Goal: Information Seeking & Learning: Learn about a topic

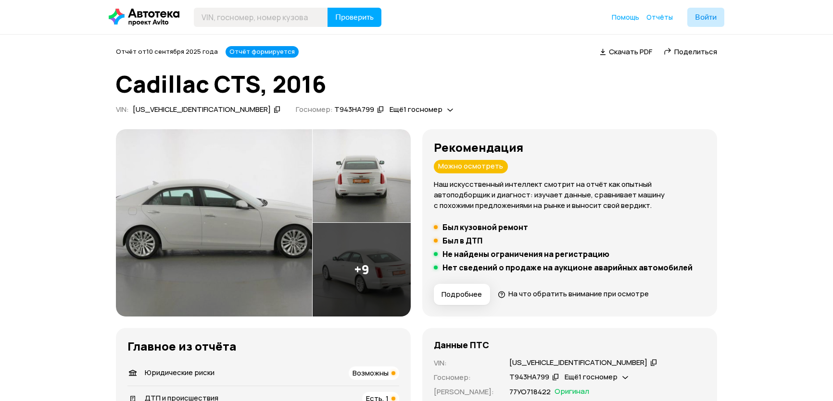
scroll to position [87, 0]
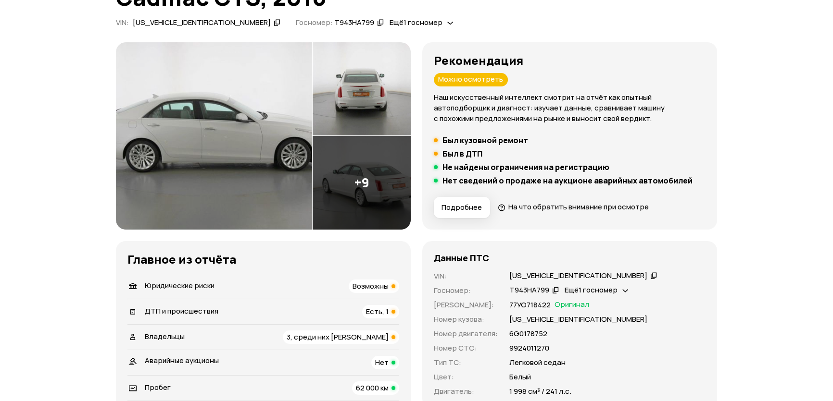
click at [378, 290] on span "Возможны" at bounding box center [370, 286] width 36 height 10
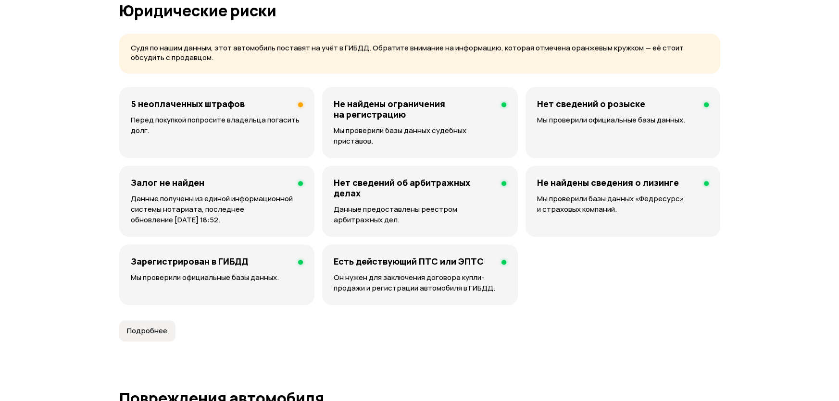
scroll to position [617, 0]
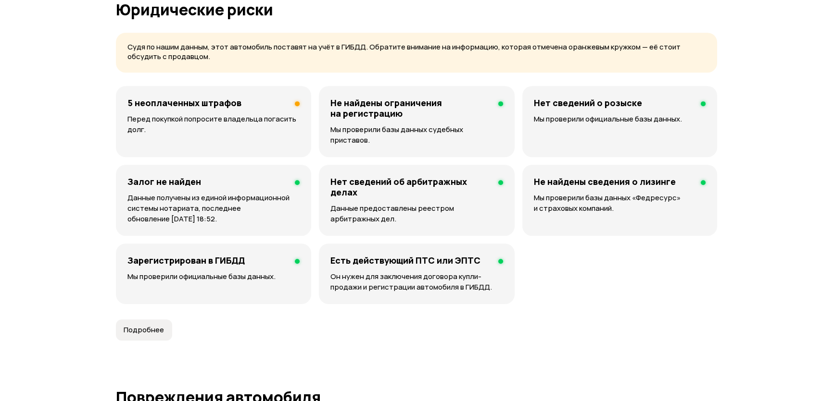
click at [231, 108] on div "5 неоплаченных штрафов Перед покупкой попросите владельца погасить долг." at bounding box center [213, 121] width 195 height 71
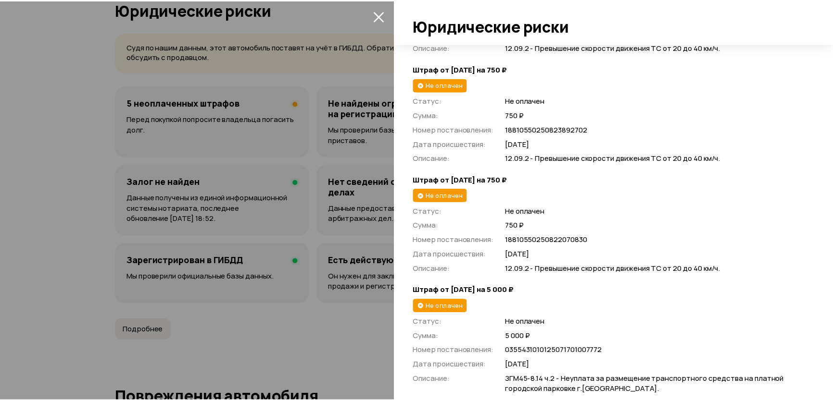
scroll to position [361, 0]
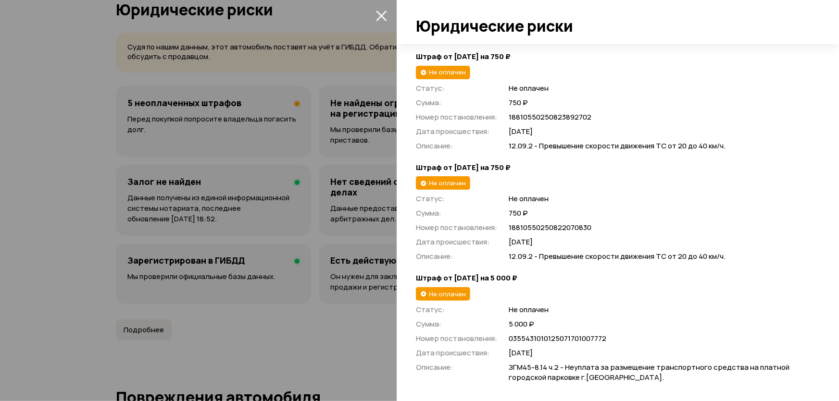
click at [0, 269] on div at bounding box center [419, 200] width 839 height 401
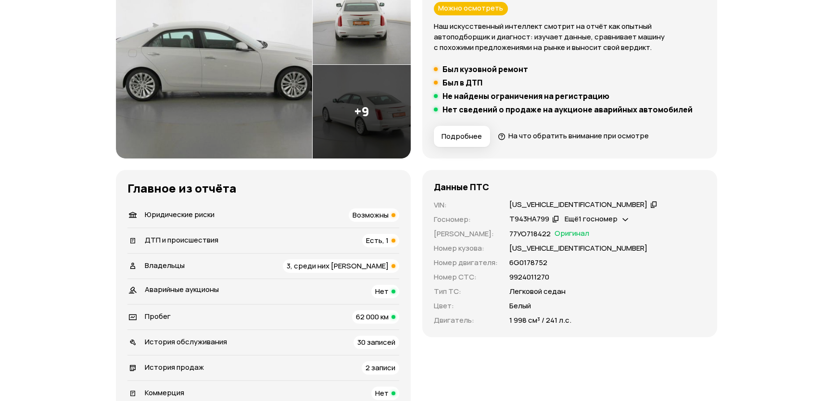
scroll to position [224, 0]
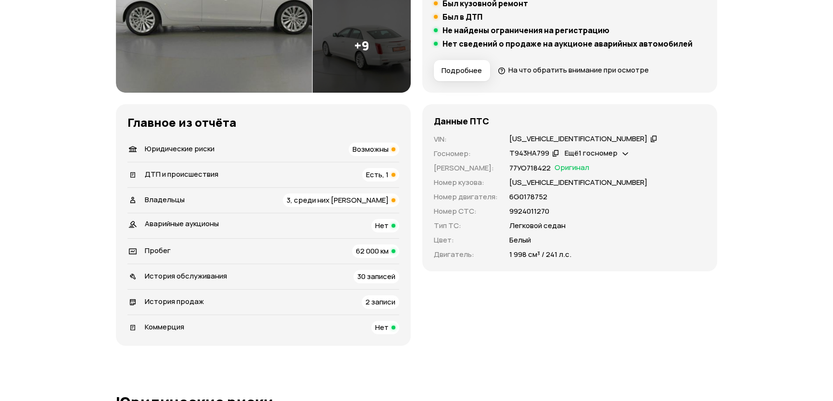
click at [371, 164] on li "ДТП и происшествия Есть, 1" at bounding box center [263, 174] width 272 height 25
click at [379, 174] on span "Есть, 1" at bounding box center [377, 175] width 23 height 10
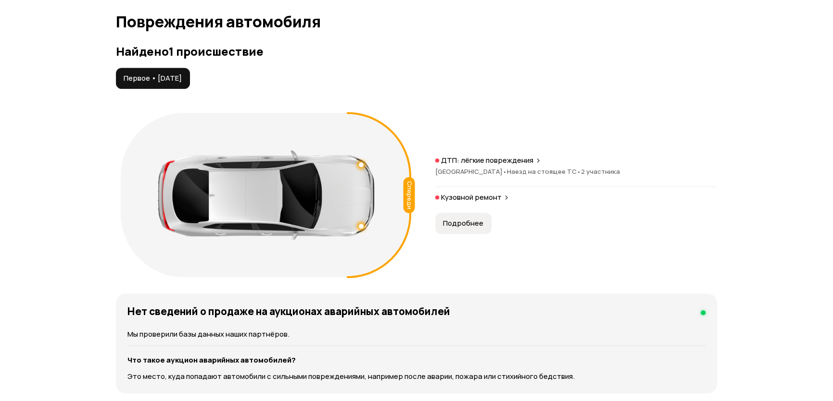
scroll to position [995, 0]
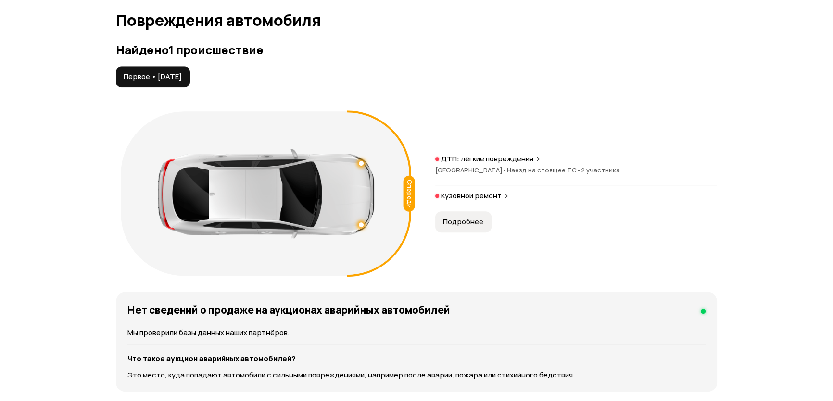
click at [473, 217] on span "Подробнее" at bounding box center [463, 222] width 40 height 10
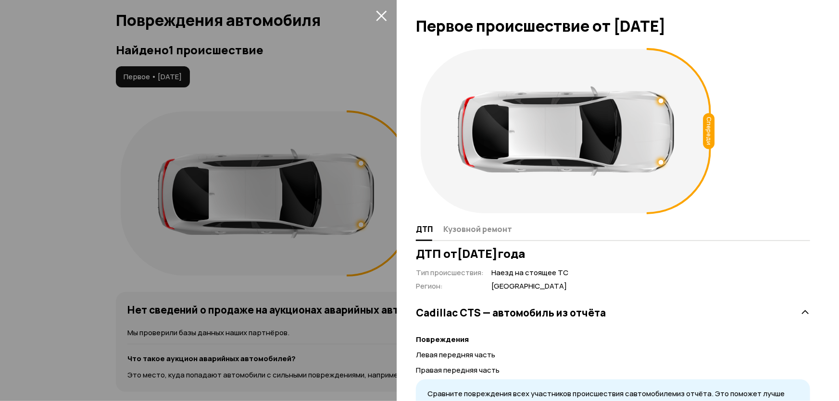
drag, startPoint x: 509, startPoint y: 242, endPoint x: 497, endPoint y: 227, distance: 19.1
click at [500, 234] on div "Спереди ДТП Кузовной ремонт ДТП от [DATE] Тип происшествия : Наезд на стоящее Т…" at bounding box center [618, 222] width 442 height 357
click at [497, 227] on span "Кузовной ремонт" at bounding box center [477, 229] width 69 height 10
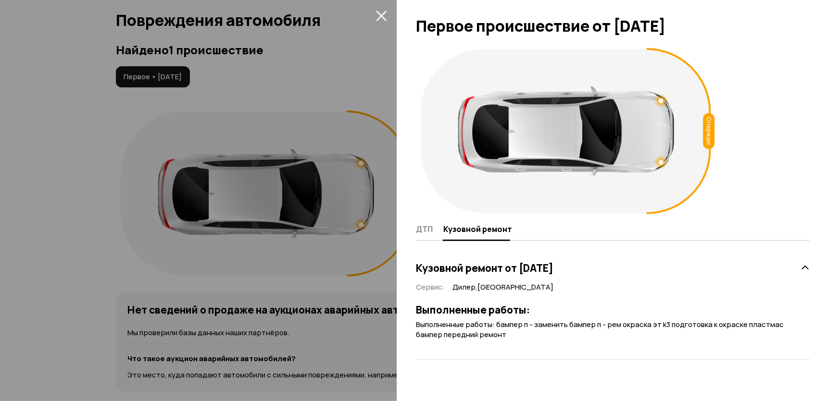
click at [3, 256] on div at bounding box center [419, 200] width 839 height 401
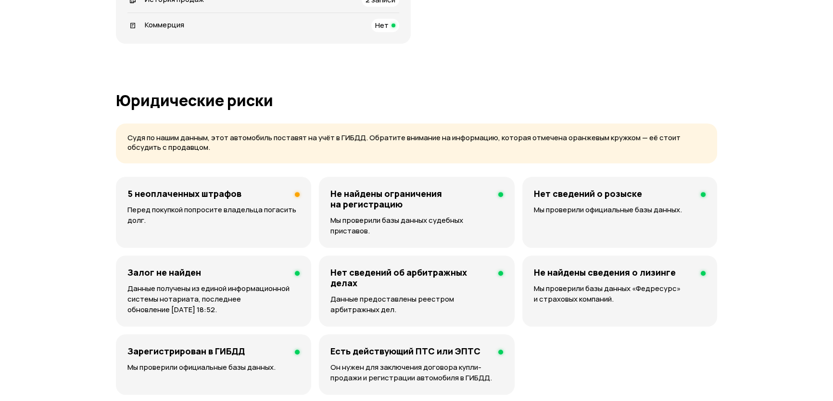
scroll to position [339, 0]
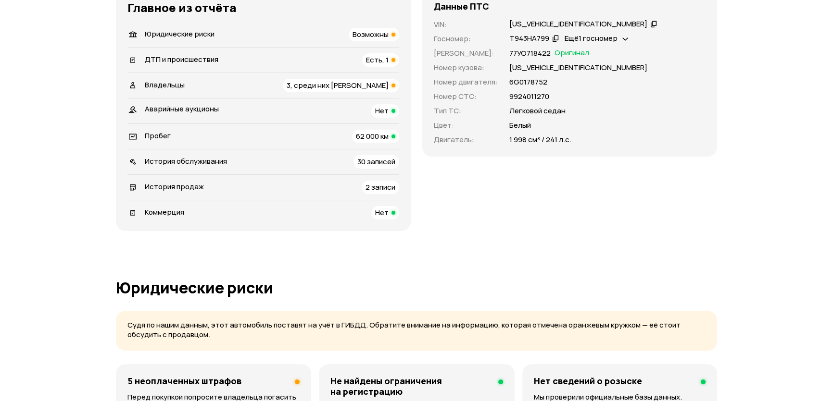
click at [386, 136] on span "62 000 км" at bounding box center [372, 136] width 33 height 10
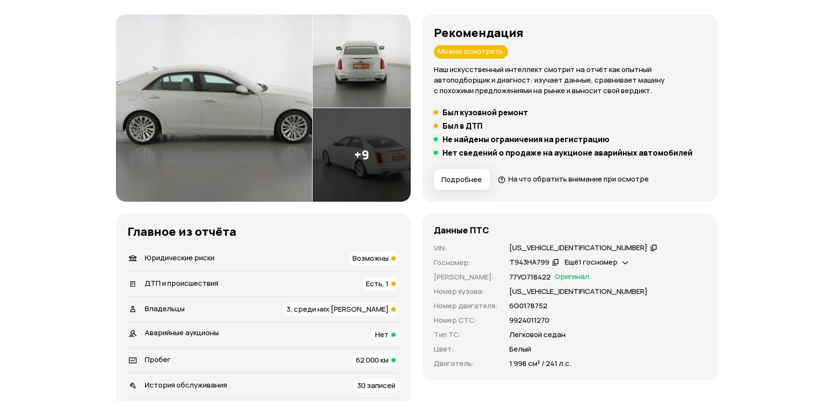
scroll to position [218, 0]
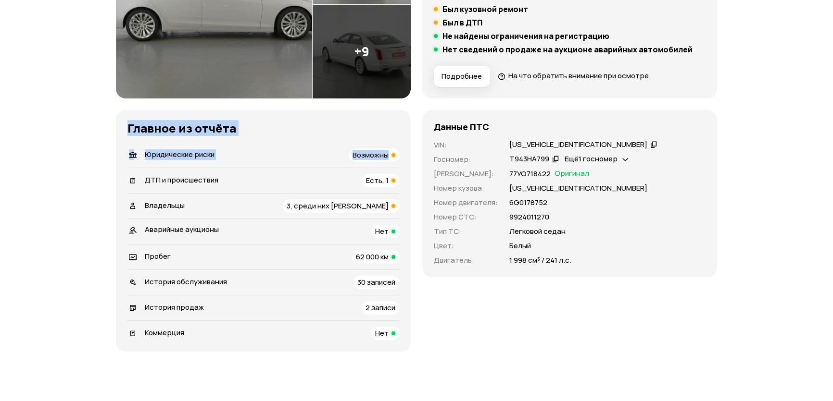
drag, startPoint x: 613, startPoint y: 294, endPoint x: 387, endPoint y: 139, distance: 274.1
click at [387, 139] on div "Рекомендация Можно осмотреть Наш искусственный интеллект смотрит на отчёт как о…" at bounding box center [416, 131] width 601 height 441
click at [587, 310] on div "Данные ПТС VIN : [US_VEHICLE_IDENTIFICATION_NUMBER]   Госномер : Т943НА799   Ещ…" at bounding box center [569, 231] width 295 height 242
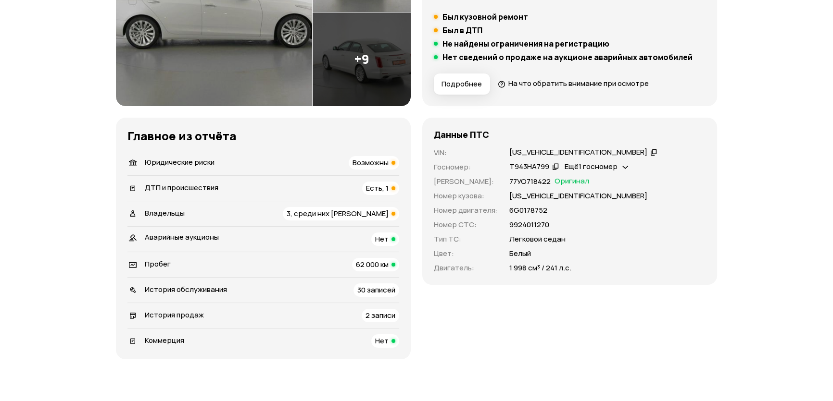
scroll to position [393, 0]
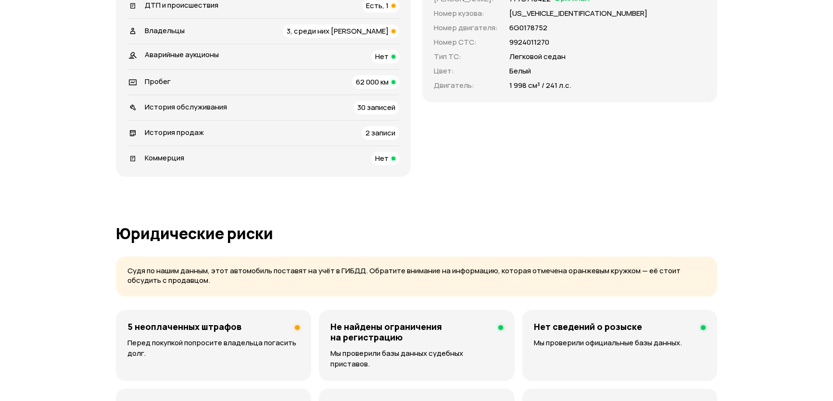
click at [385, 128] on span "2 записи" at bounding box center [380, 133] width 30 height 10
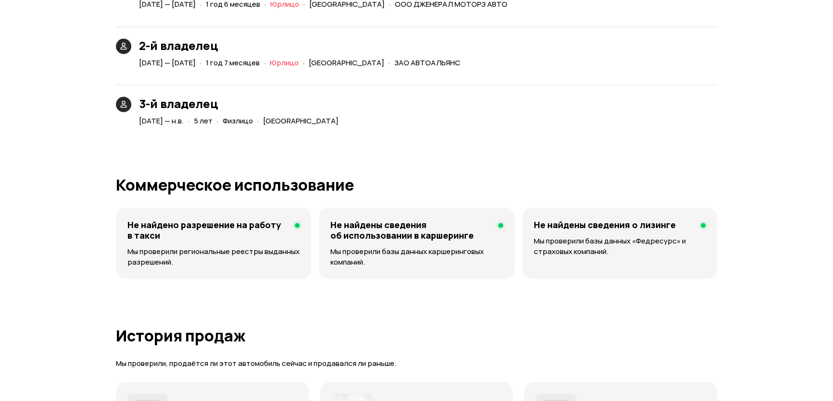
scroll to position [2596, 0]
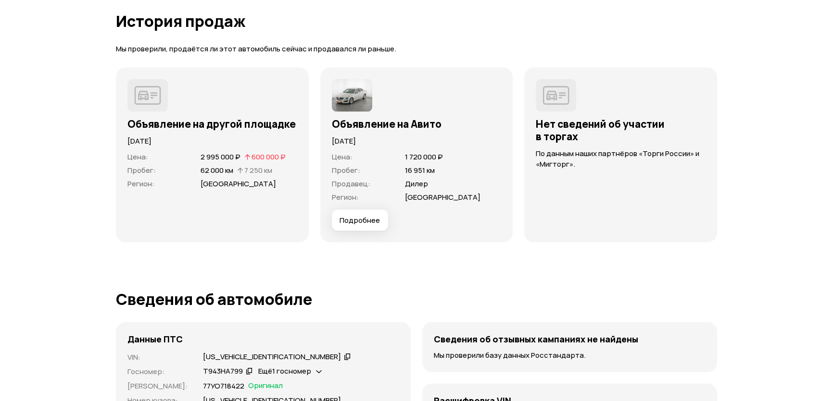
click at [370, 213] on button "Подробнее" at bounding box center [360, 220] width 56 height 21
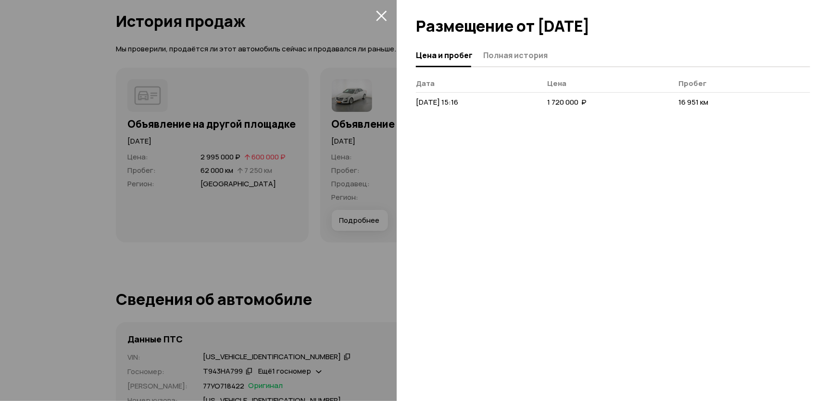
click at [0, 136] on div at bounding box center [419, 200] width 839 height 401
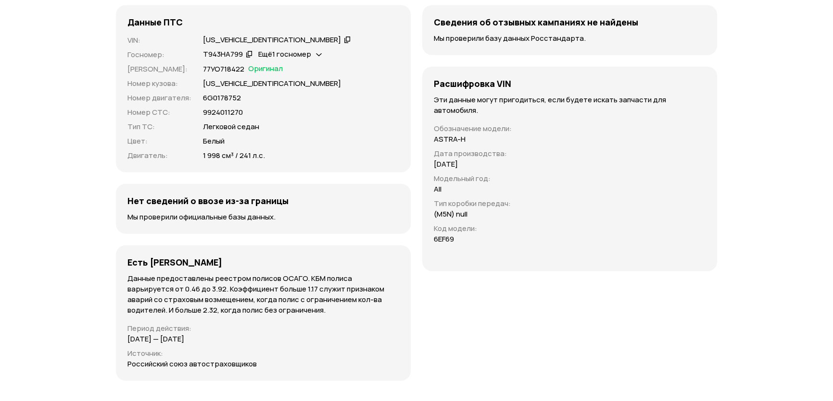
scroll to position [2858, 0]
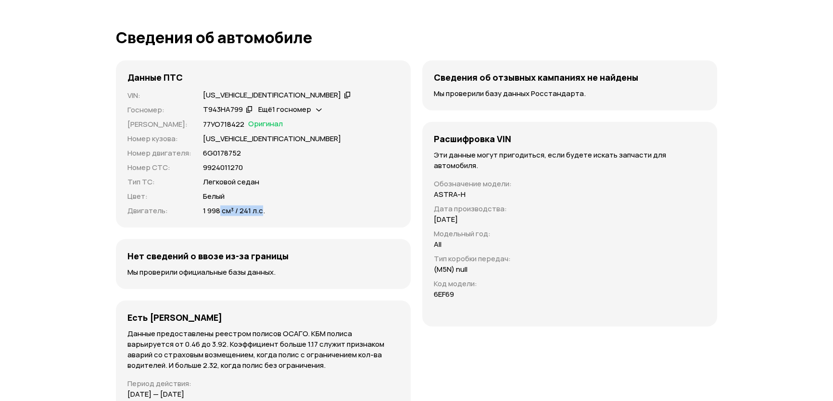
drag, startPoint x: 221, startPoint y: 194, endPoint x: 264, endPoint y: 202, distance: 44.4
click at [264, 206] on div "1 998 см³ / 241 л.с." at bounding box center [301, 211] width 196 height 11
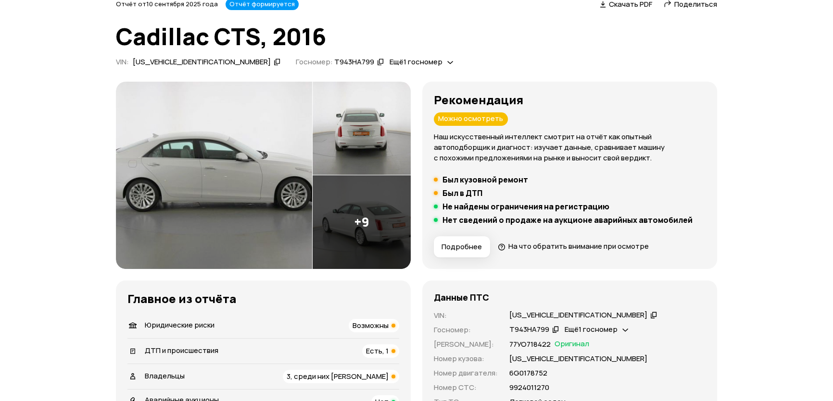
scroll to position [0, 0]
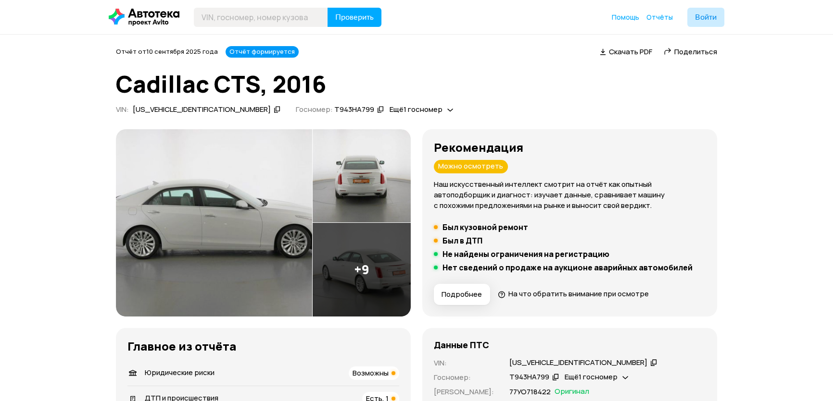
click at [284, 179] on img at bounding box center [214, 222] width 196 height 187
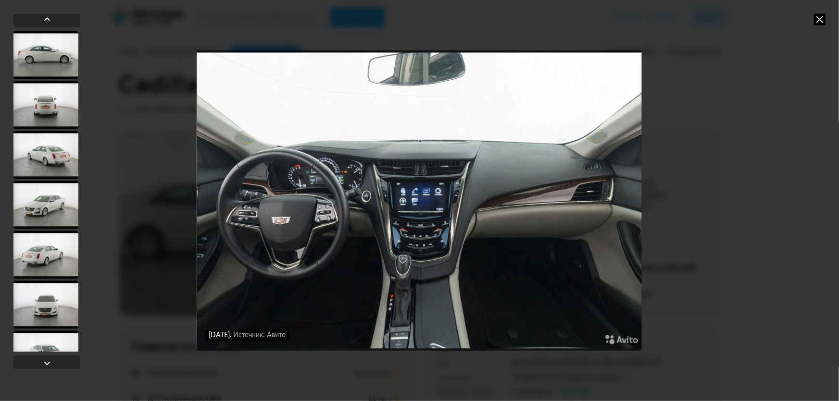
click at [827, 17] on div "[DATE] Источник: Авито [DATE] Источник: Авито [DATE] Источник: Авито [DATE] Ист…" at bounding box center [419, 200] width 839 height 401
click at [821, 21] on icon at bounding box center [820, 19] width 12 height 12
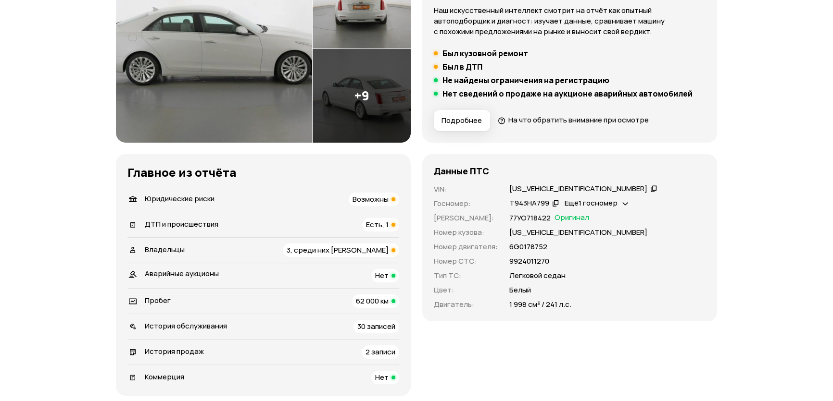
scroll to position [174, 0]
click at [372, 255] on div "3, среди них [PERSON_NAME]" at bounding box center [341, 249] width 116 height 13
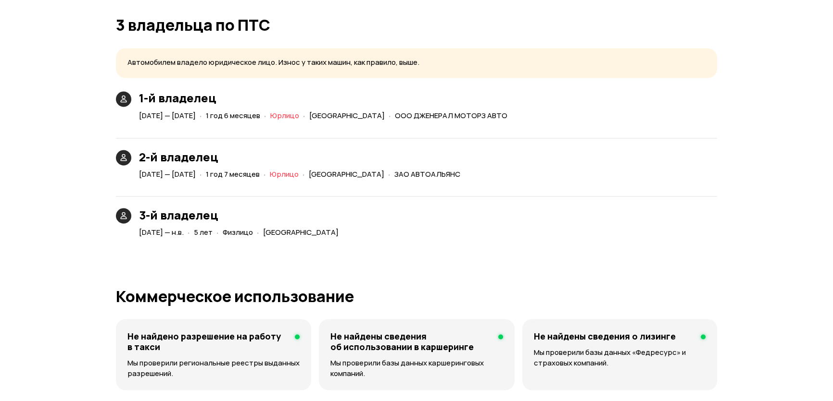
scroll to position [2174, 0]
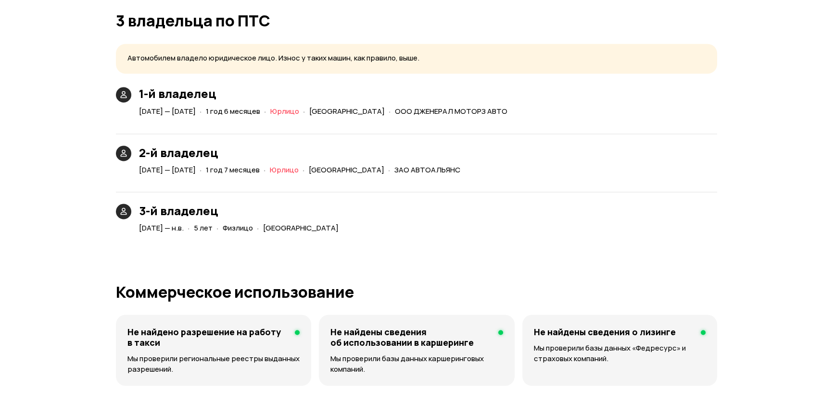
click at [692, 283] on h1 "Коммерческое использование" at bounding box center [416, 291] width 601 height 17
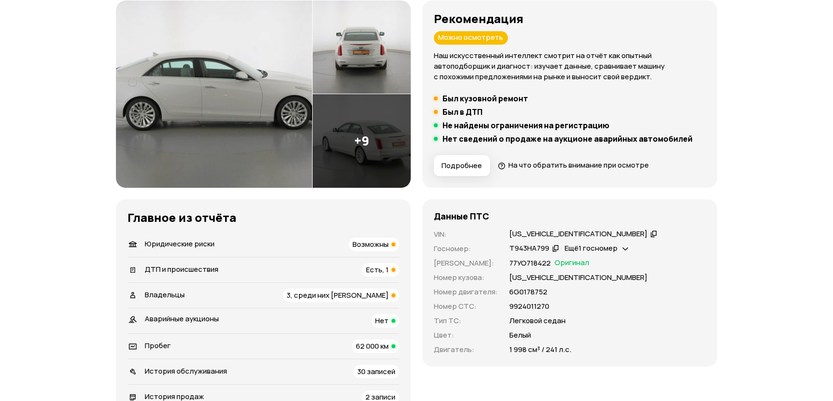
scroll to position [131, 0]
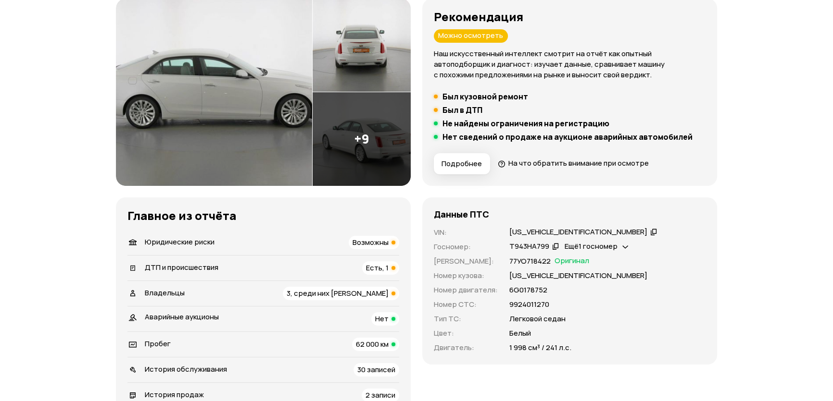
click at [249, 104] on img at bounding box center [214, 92] width 196 height 187
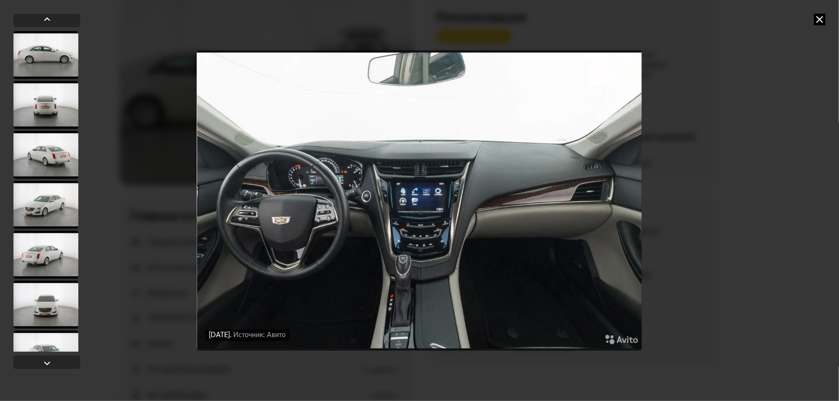
click at [819, 20] on icon at bounding box center [820, 19] width 12 height 12
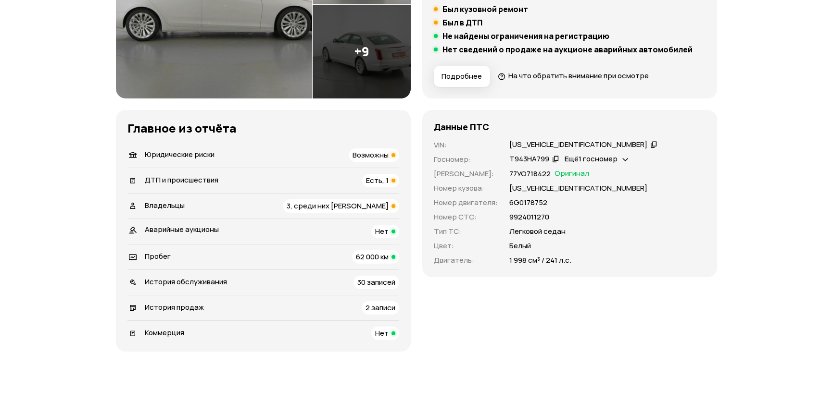
click at [370, 252] on span "62 000 км" at bounding box center [372, 257] width 33 height 10
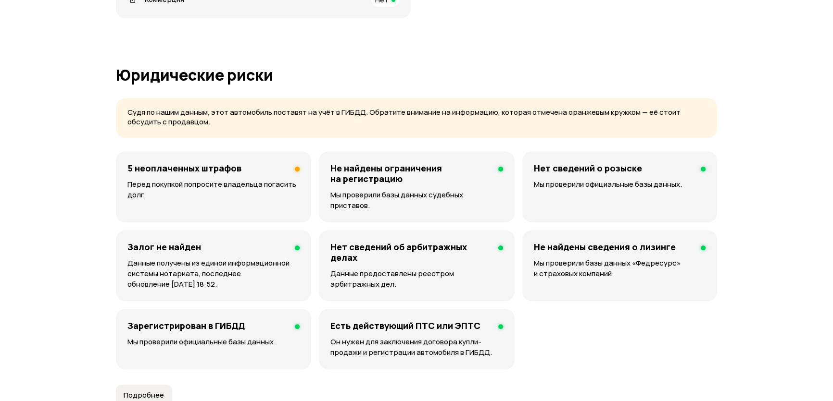
scroll to position [159, 0]
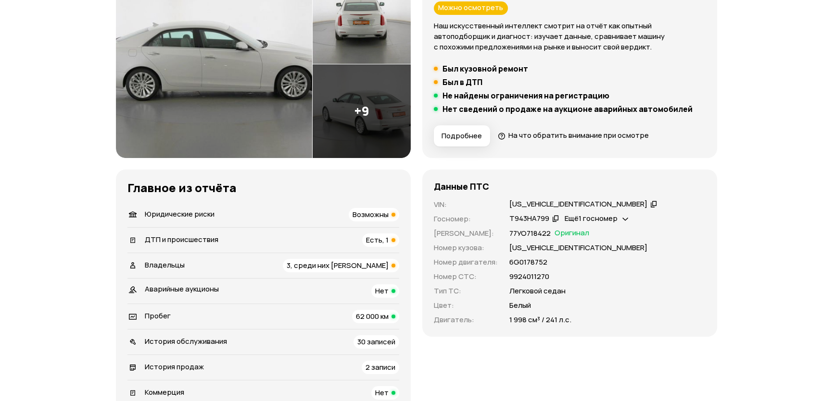
click at [351, 269] on span "3, среди них [PERSON_NAME]" at bounding box center [337, 266] width 102 height 10
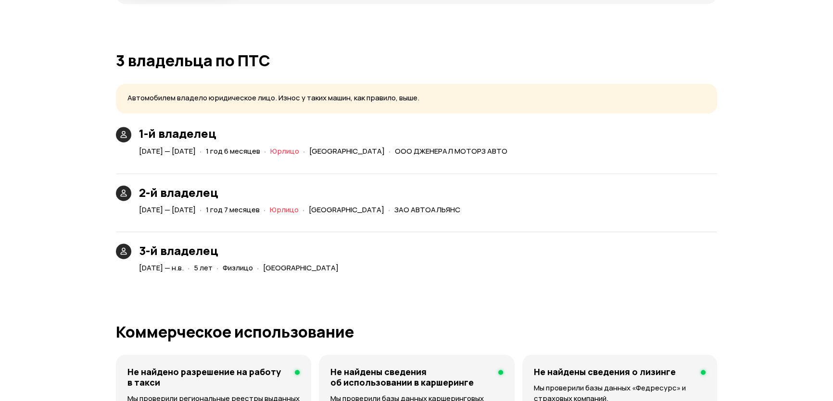
scroll to position [2174, 0]
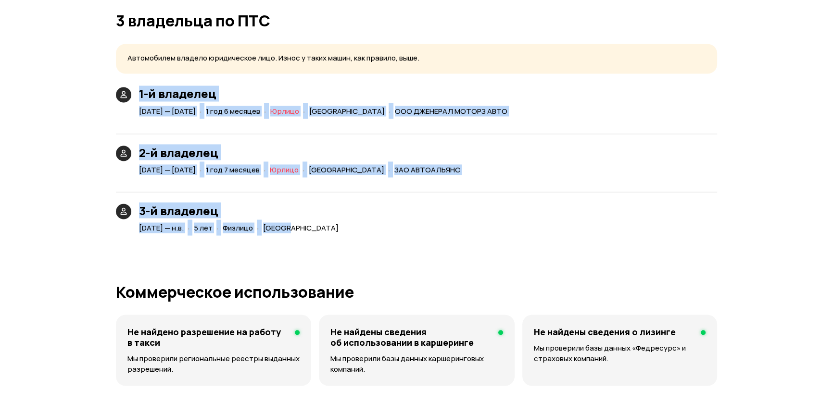
drag, startPoint x: 332, startPoint y: 225, endPoint x: 0, endPoint y: 50, distance: 375.0
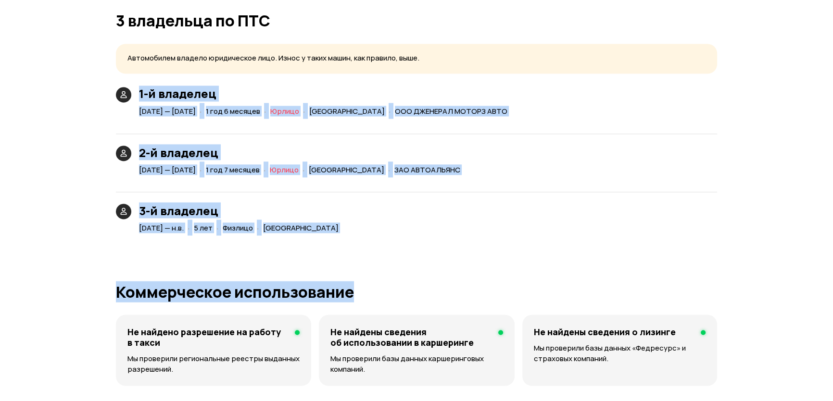
drag, startPoint x: 640, startPoint y: 270, endPoint x: 0, endPoint y: 32, distance: 682.6
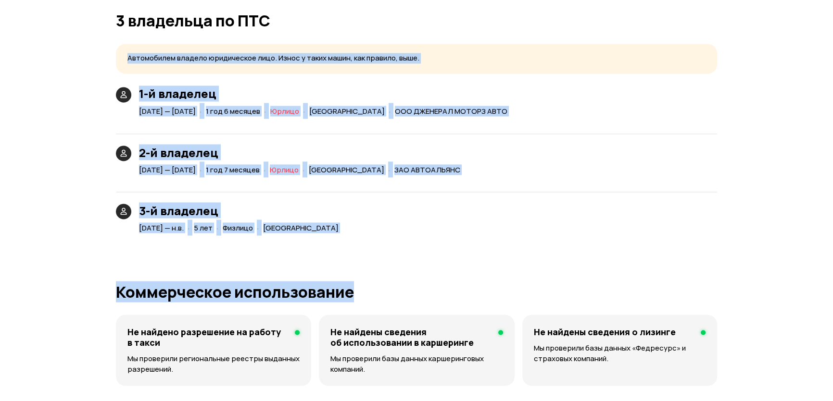
click at [694, 283] on h1 "Коммерческое использование" at bounding box center [416, 291] width 601 height 17
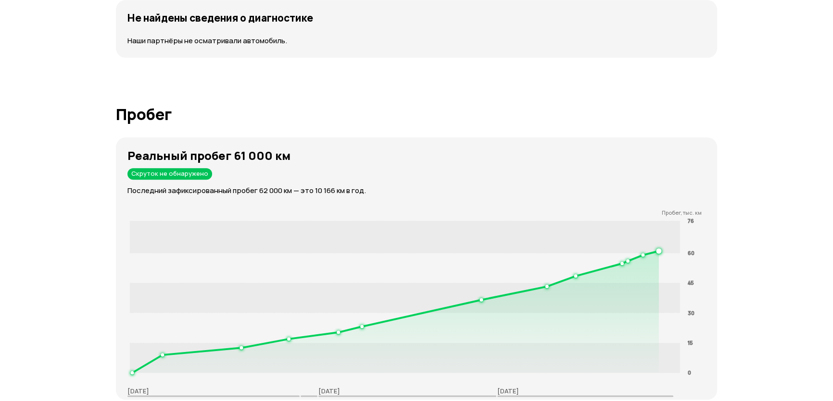
scroll to position [1529, 0]
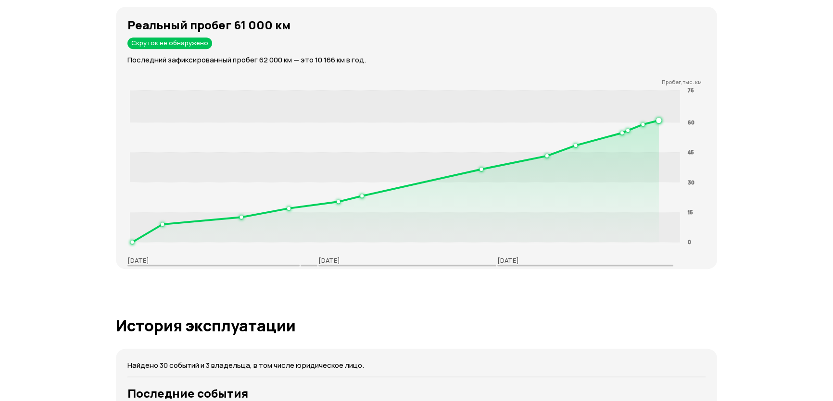
click at [763, 251] on div "Отчёт от [DATE] Отчёт формируется   Скачать PDF   Поделиться Cadillac CTS, 2016…" at bounding box center [416, 333] width 833 height 3655
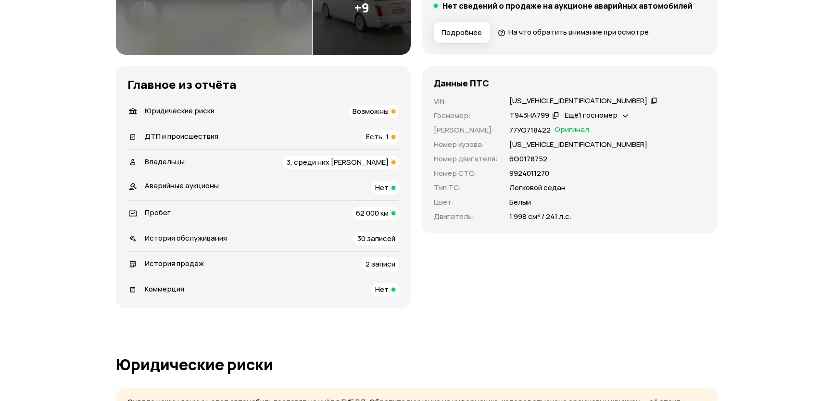
scroll to position [0, 0]
